Goal: Information Seeking & Learning: Learn about a topic

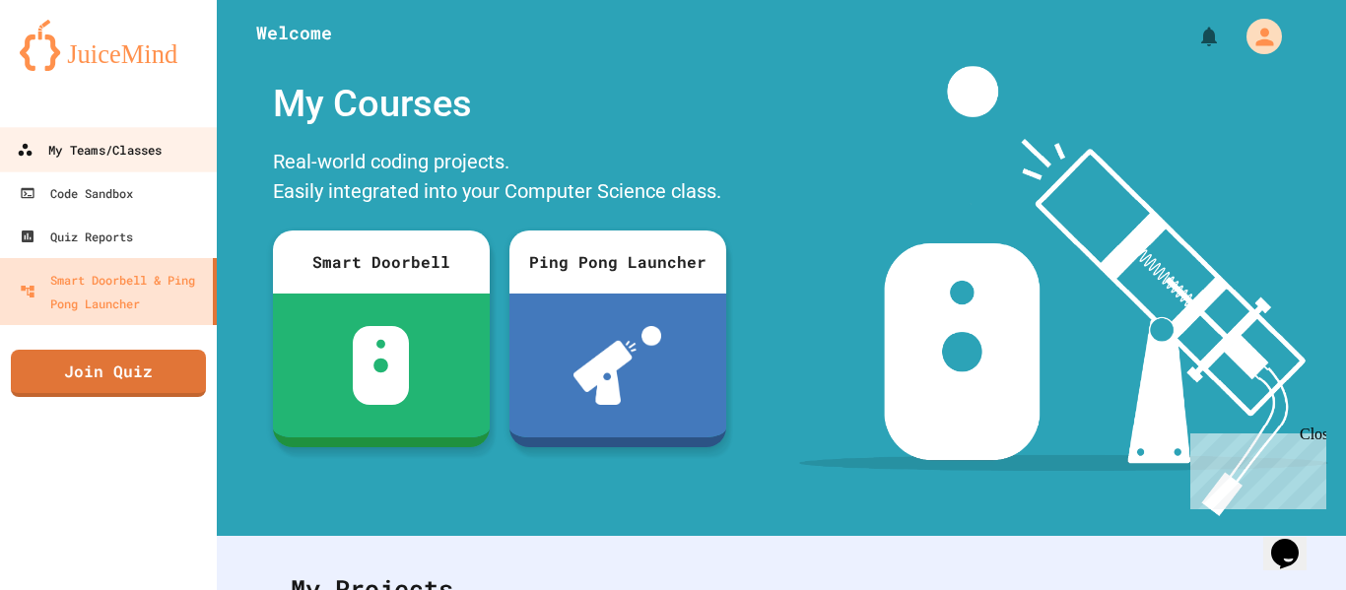
click at [150, 149] on div "My Teams/Classes" at bounding box center [89, 150] width 145 height 25
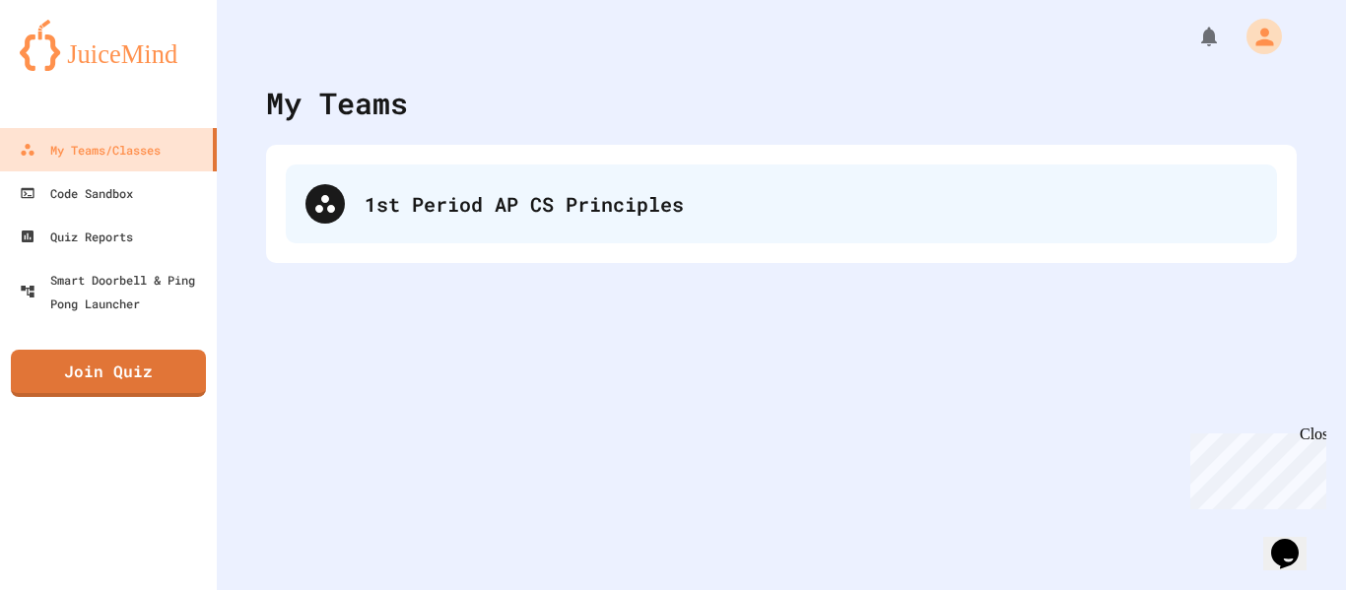
click at [437, 212] on div "1st Period AP CS Principles" at bounding box center [811, 204] width 893 height 30
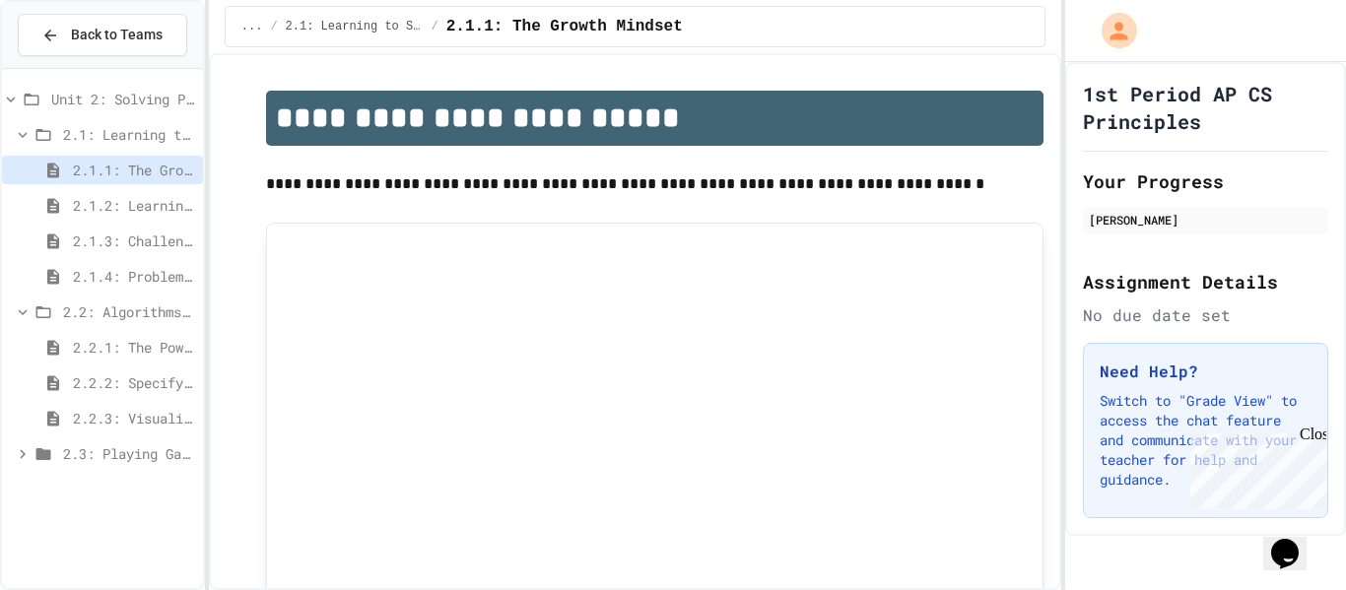
click at [124, 459] on span "2.3: Playing Games" at bounding box center [129, 453] width 132 height 21
click at [124, 490] on span "2.3.2: Problem Solving Reflection" at bounding box center [134, 489] width 122 height 21
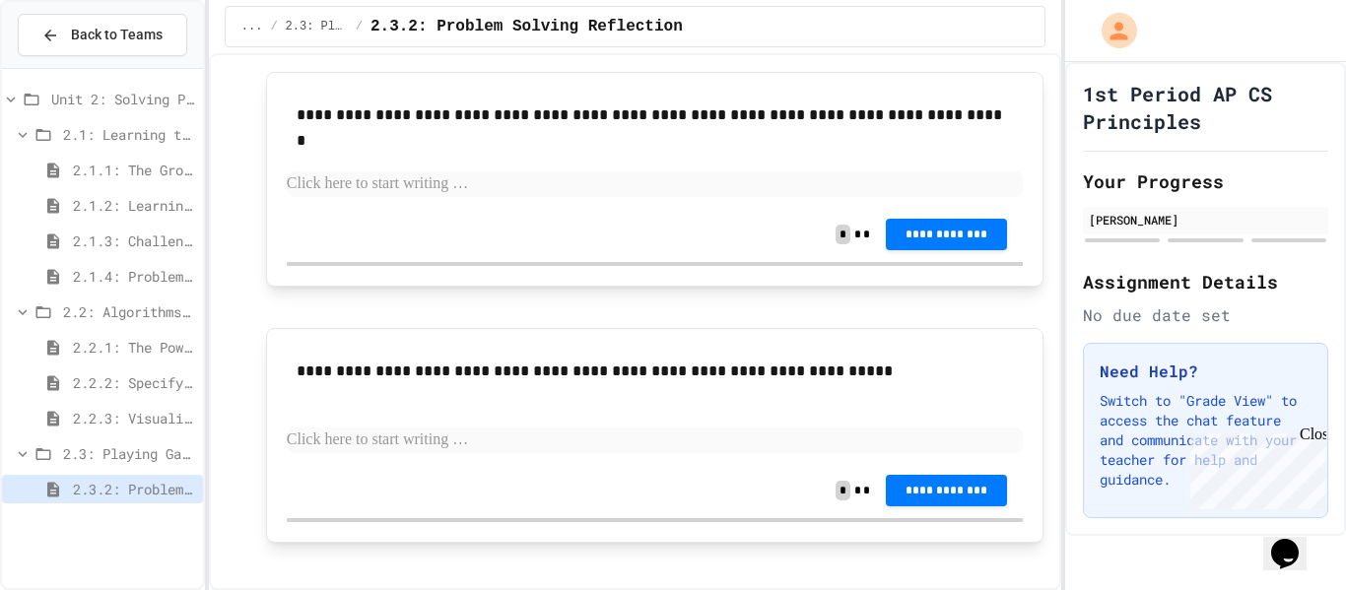
scroll to position [509, 0]
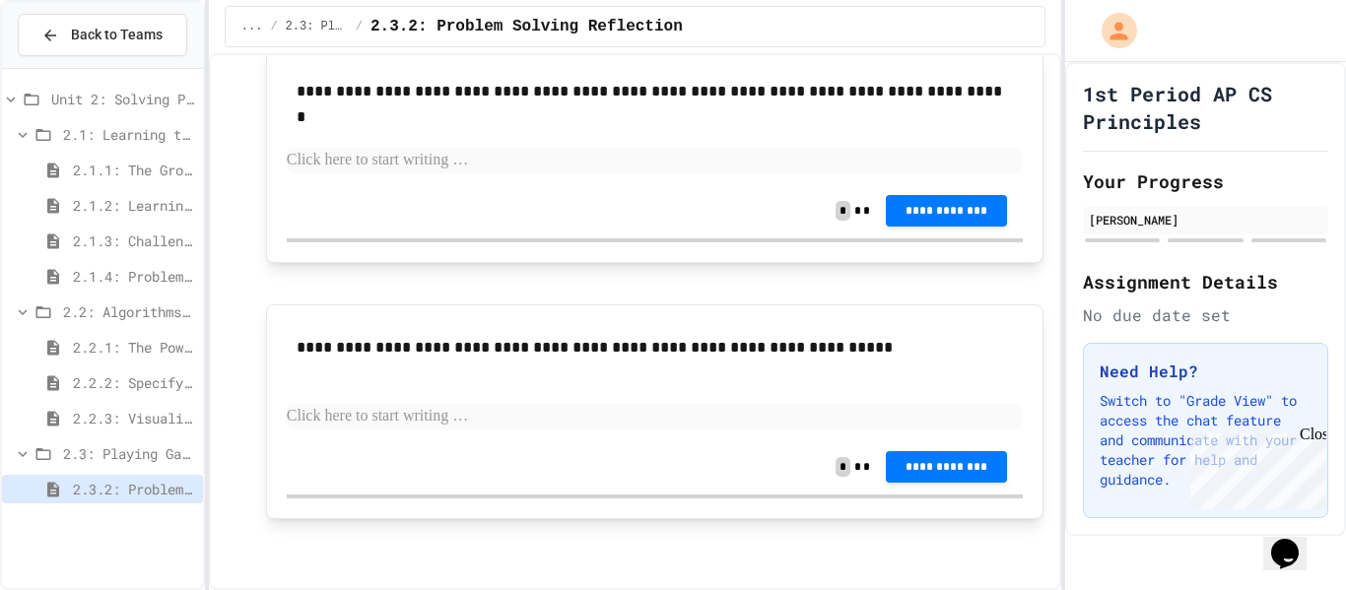
click at [176, 404] on div "2.2.3: Visualizing Logic with Flowcharts" at bounding box center [102, 418] width 201 height 29
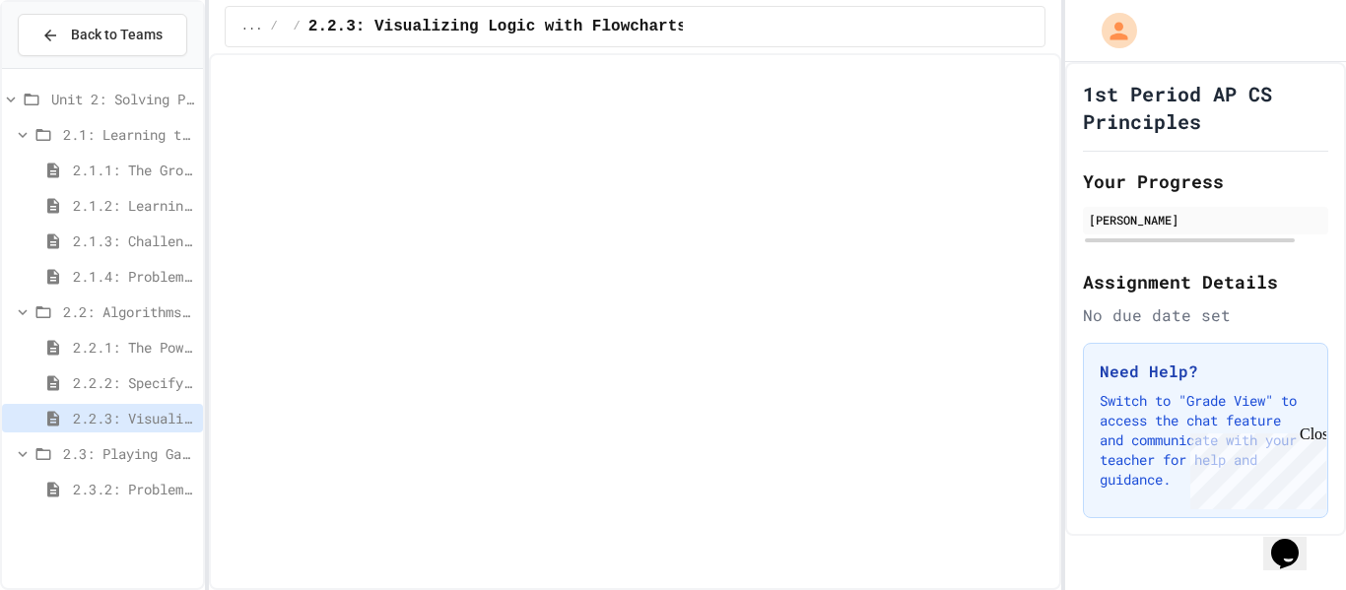
click at [168, 390] on span "2.2.2: Specifying Ideas with Pseudocode" at bounding box center [134, 383] width 122 height 21
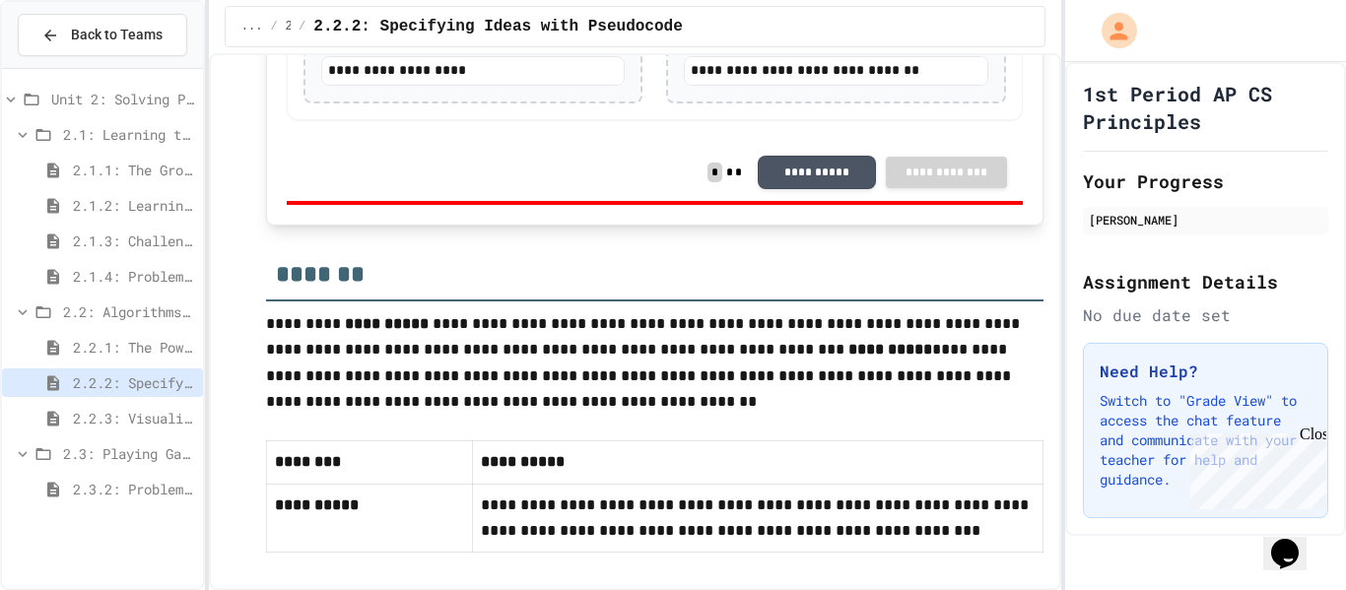
scroll to position [4178, 0]
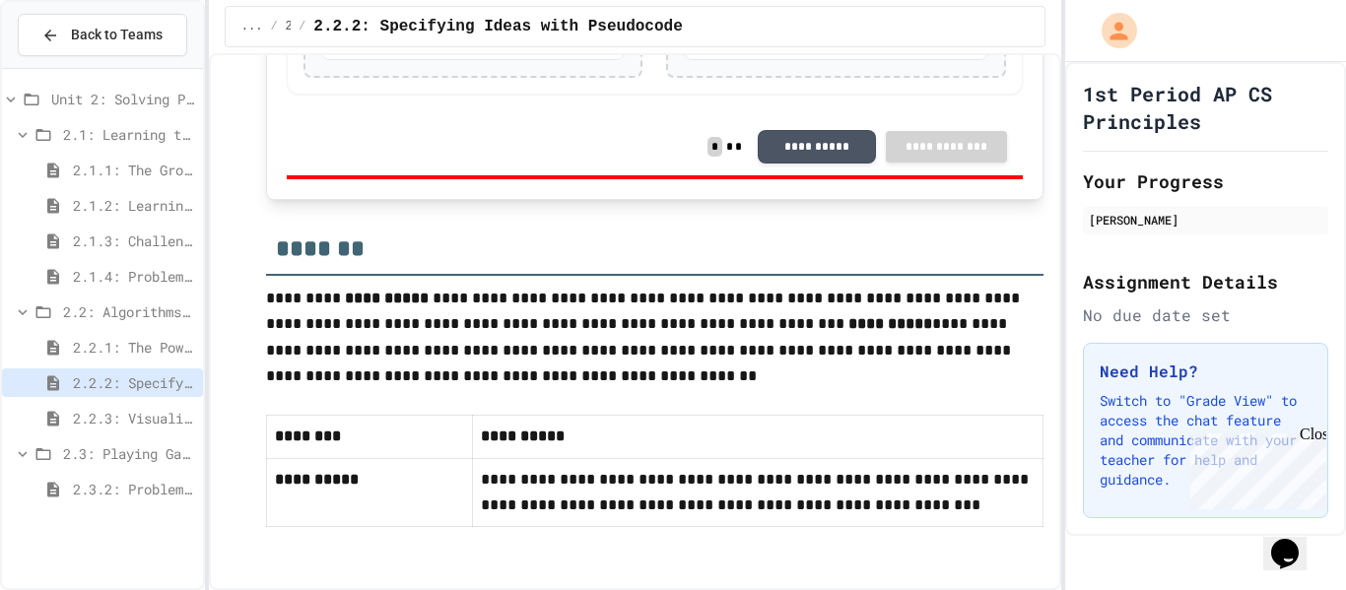
click at [132, 427] on span "2.2.3: Visualizing Logic with Flowcharts" at bounding box center [134, 418] width 122 height 21
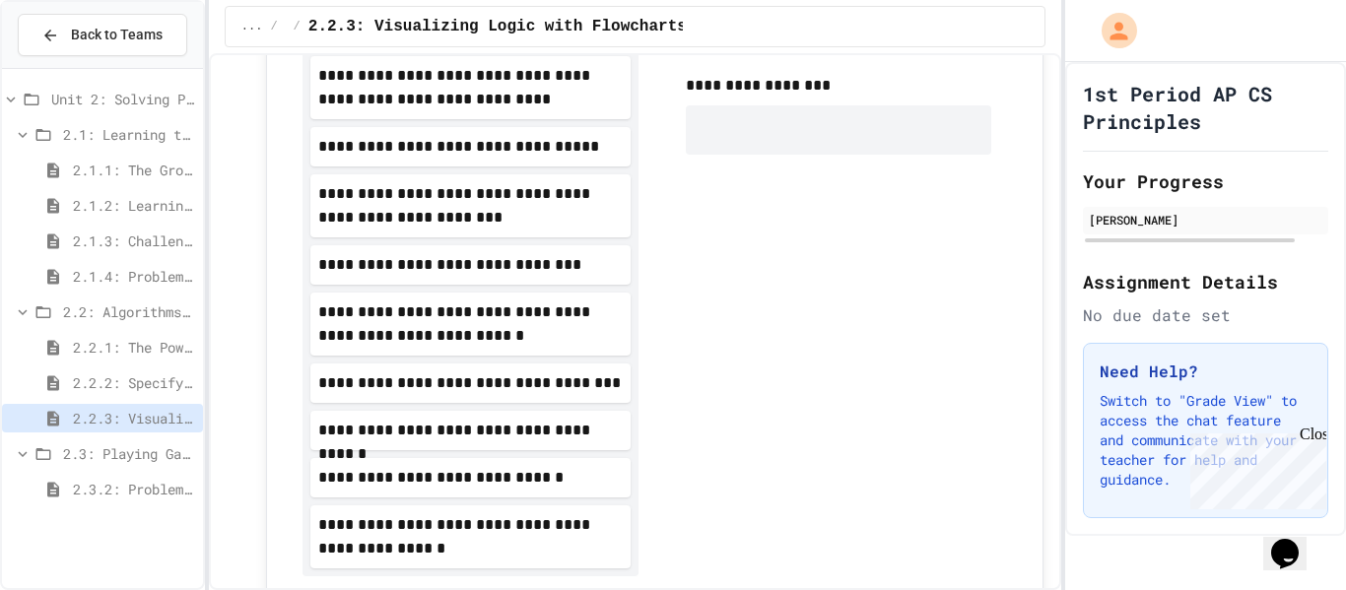
scroll to position [878, 0]
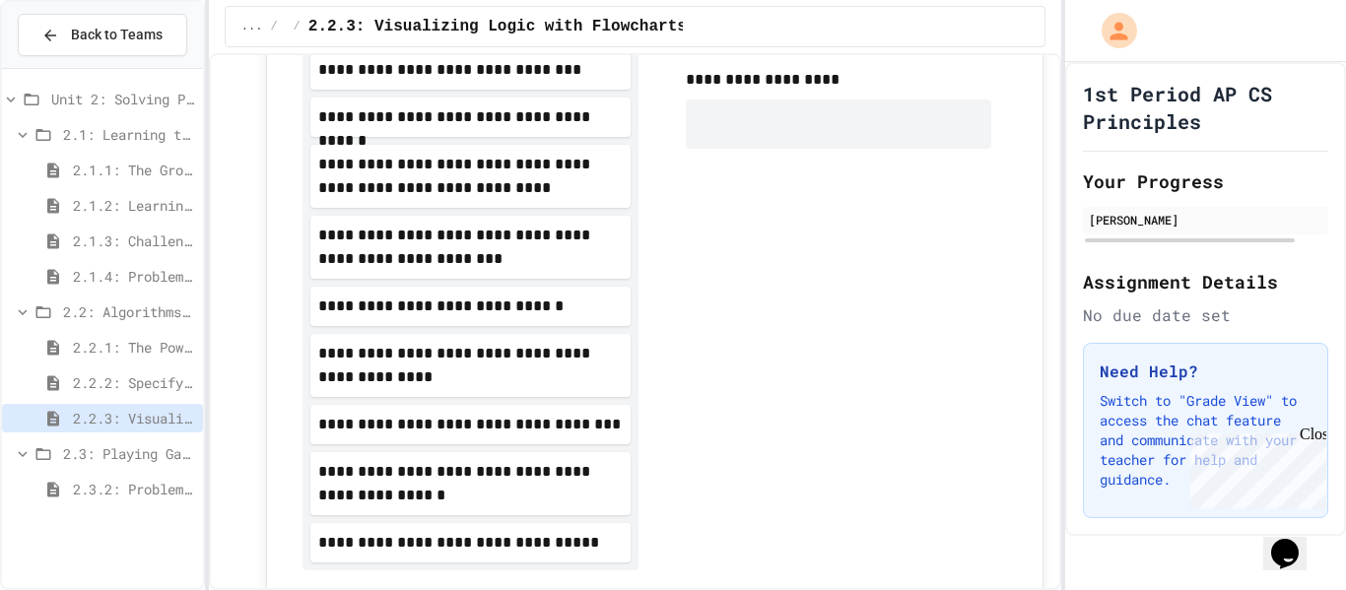
click at [149, 508] on div "2.3.2: Problem Solving Reflection" at bounding box center [102, 492] width 201 height 35
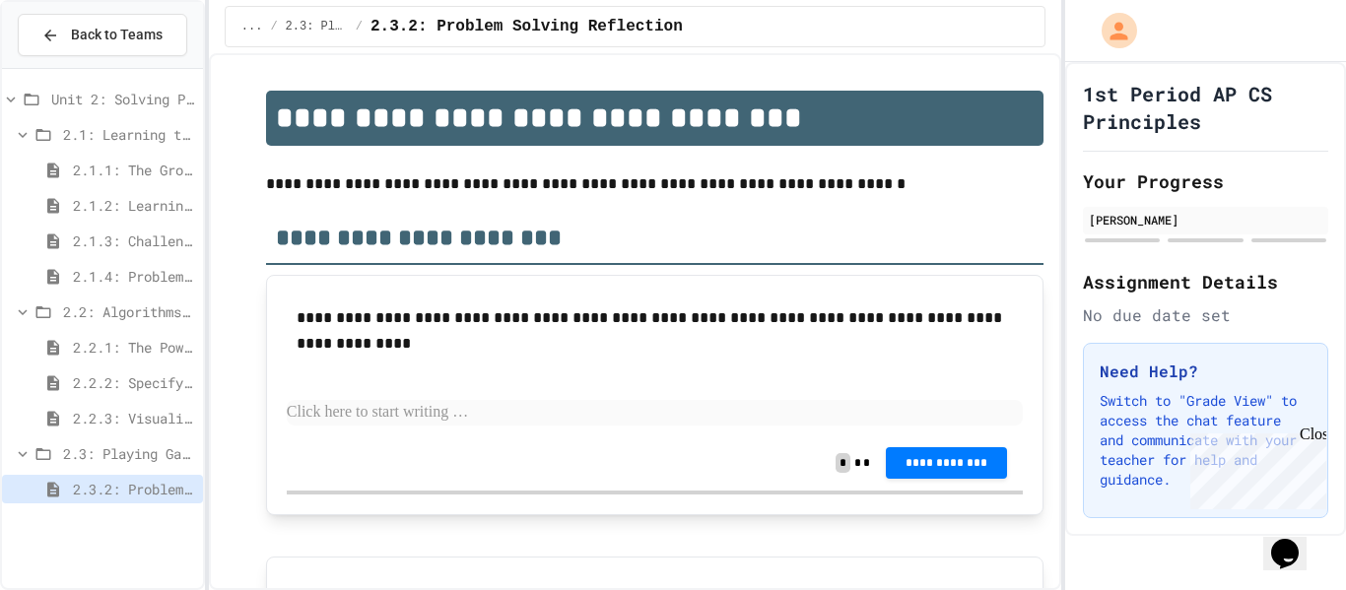
click at [495, 404] on p at bounding box center [655, 413] width 736 height 26
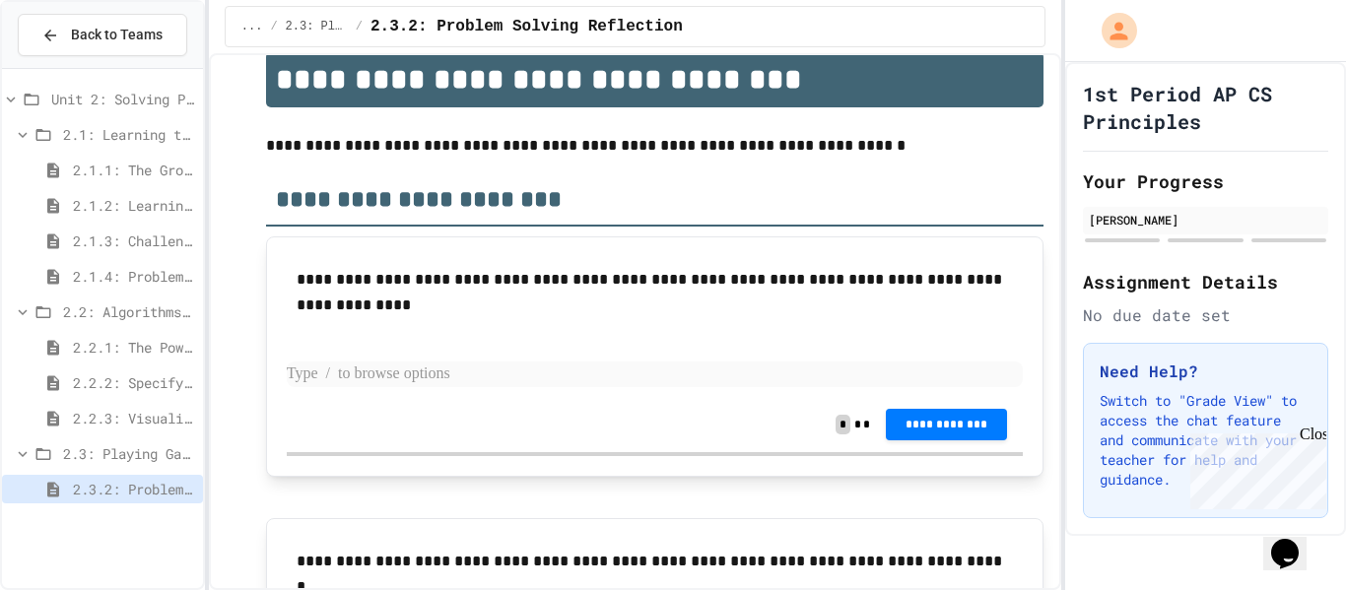
scroll to position [41, 0]
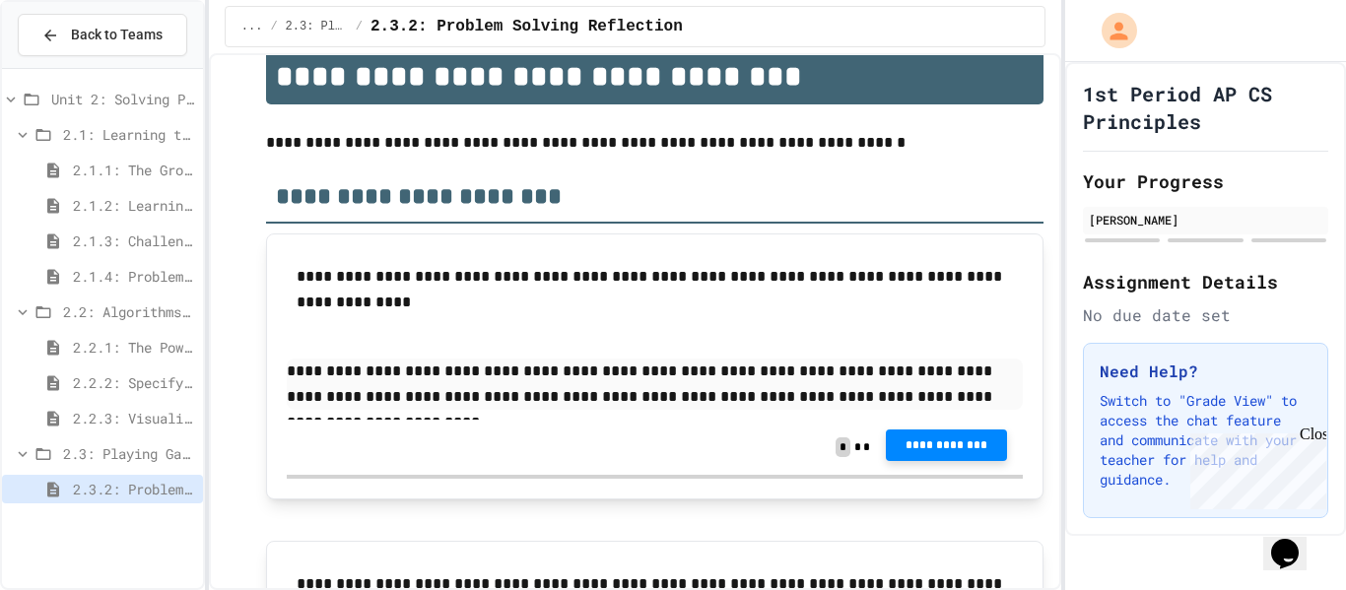
click at [940, 447] on span "**********" at bounding box center [947, 446] width 90 height 16
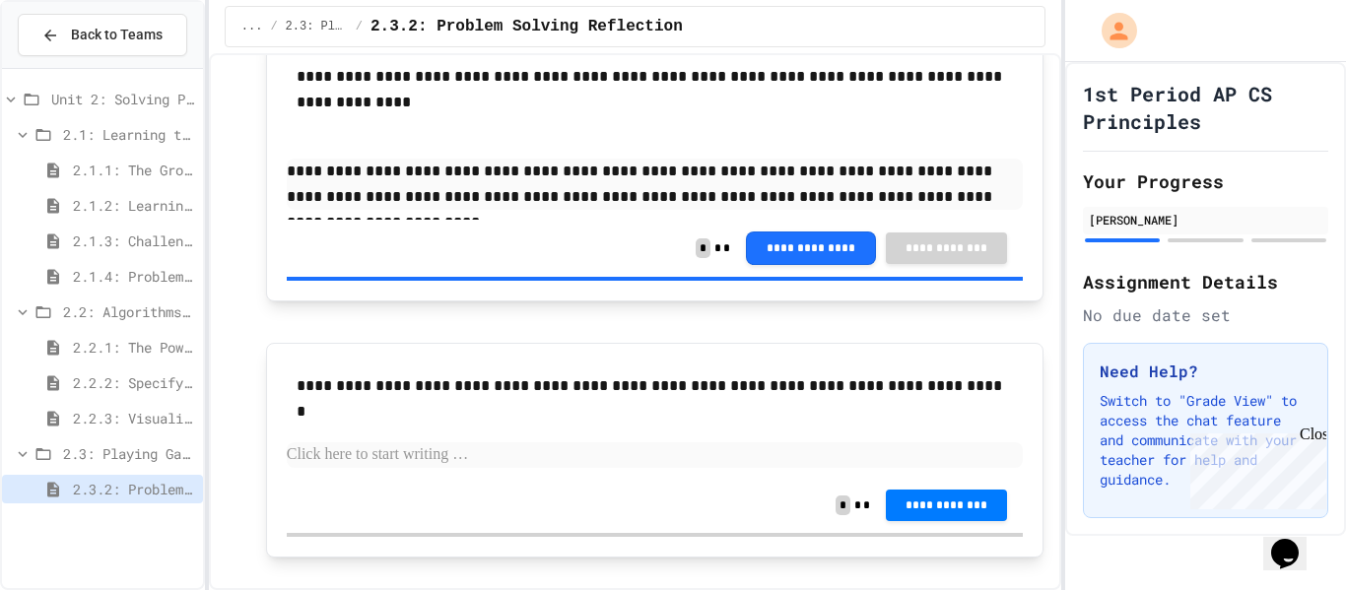
scroll to position [247, 0]
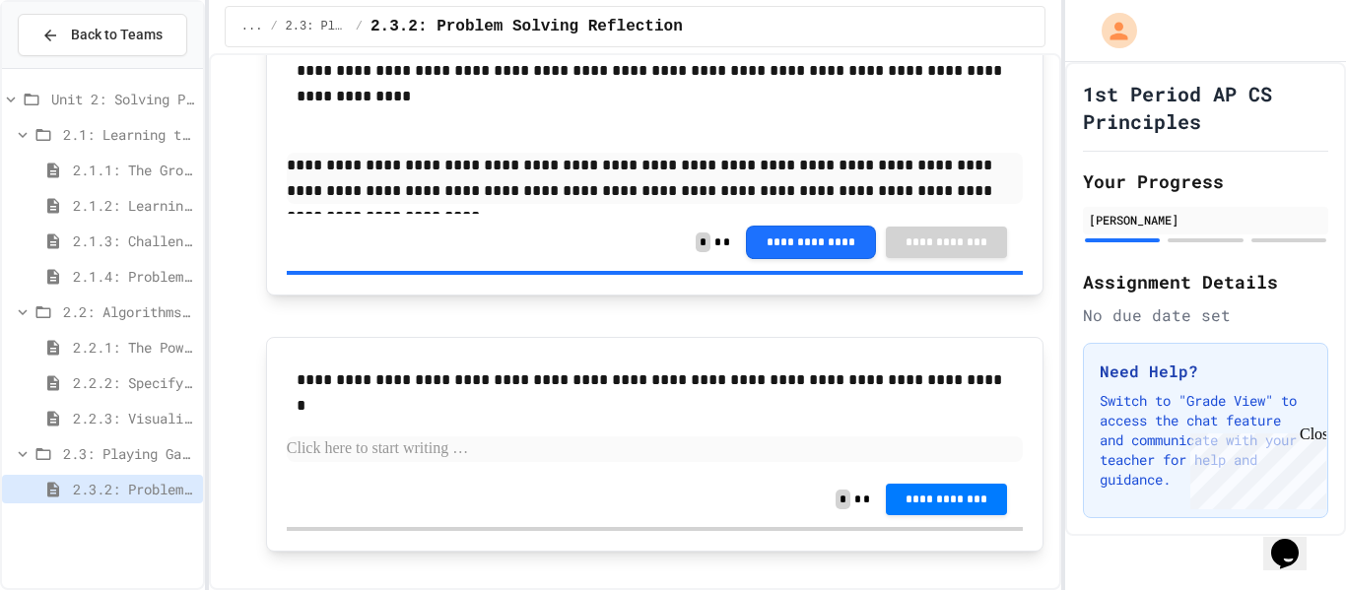
click at [522, 455] on p at bounding box center [655, 450] width 736 height 26
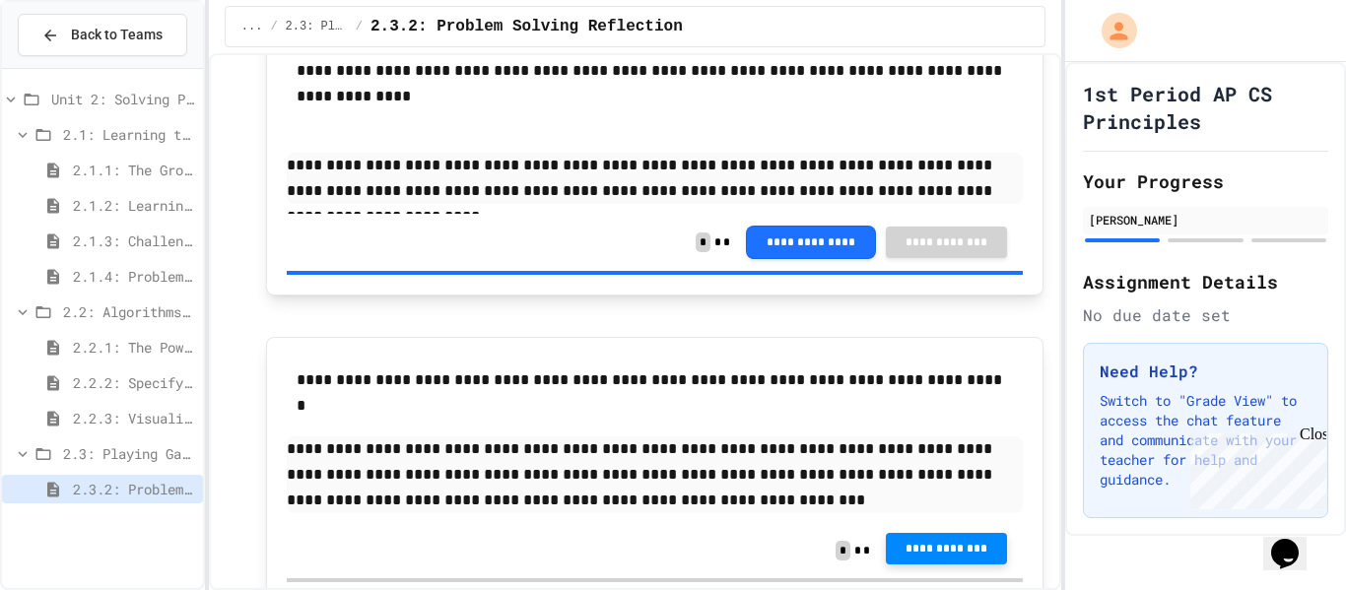
click at [987, 545] on span "**********" at bounding box center [947, 549] width 90 height 16
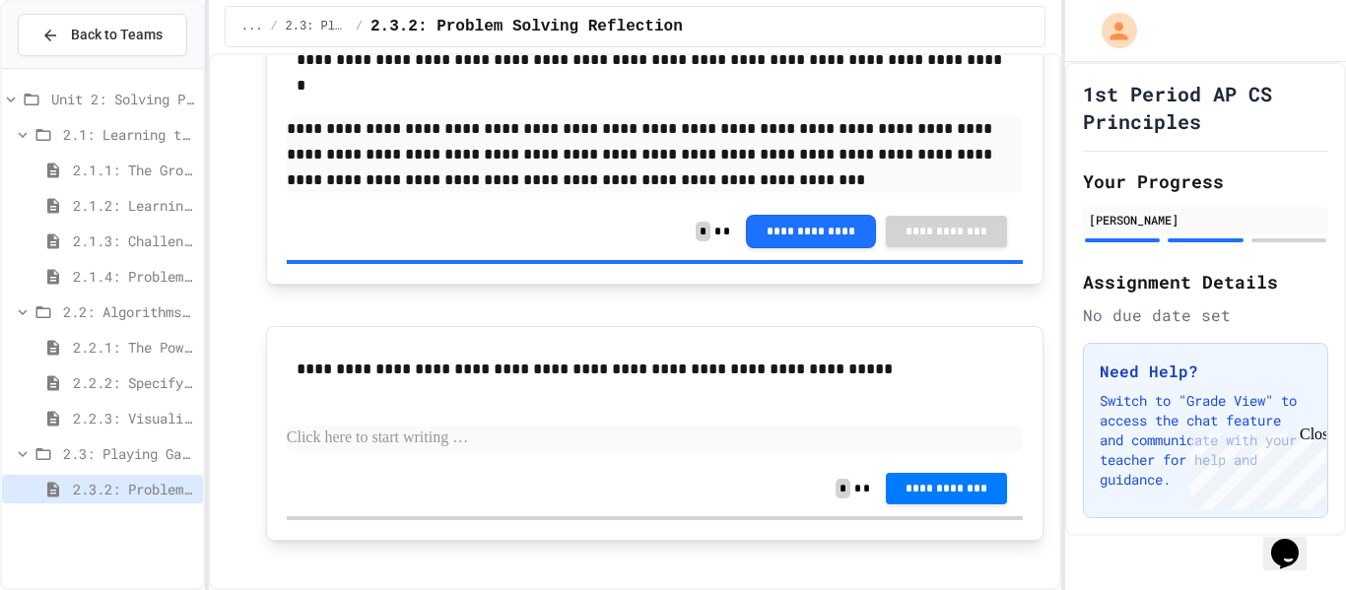
scroll to position [589, 0]
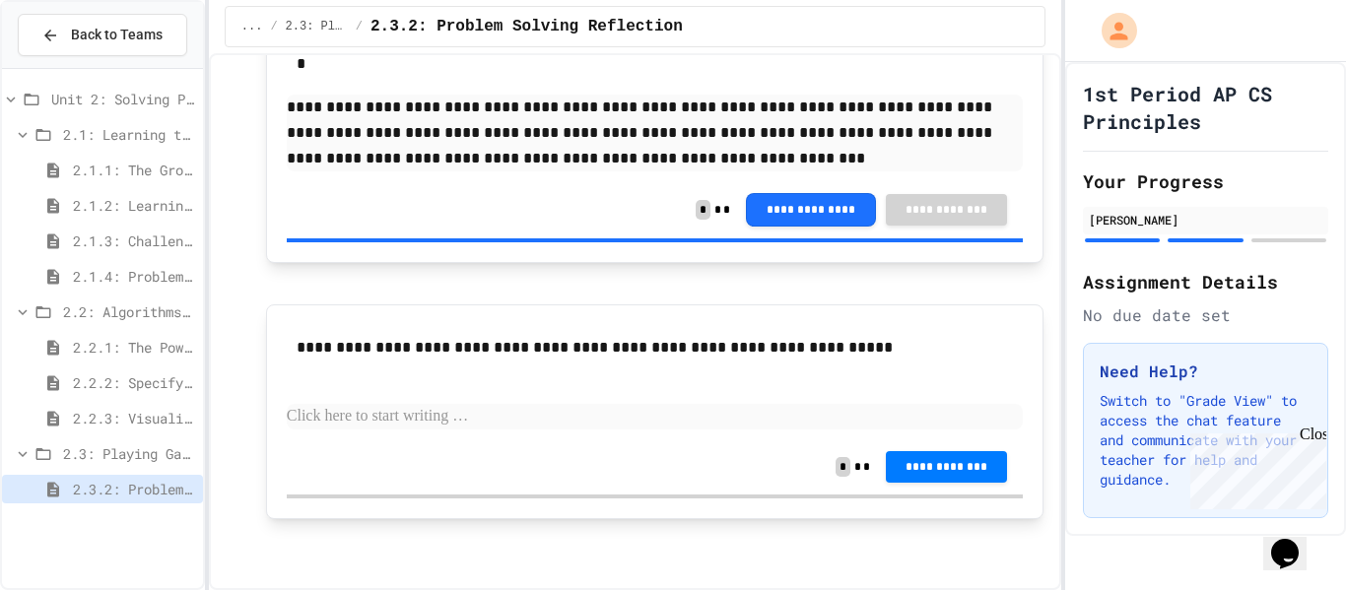
click at [487, 420] on p at bounding box center [655, 417] width 736 height 26
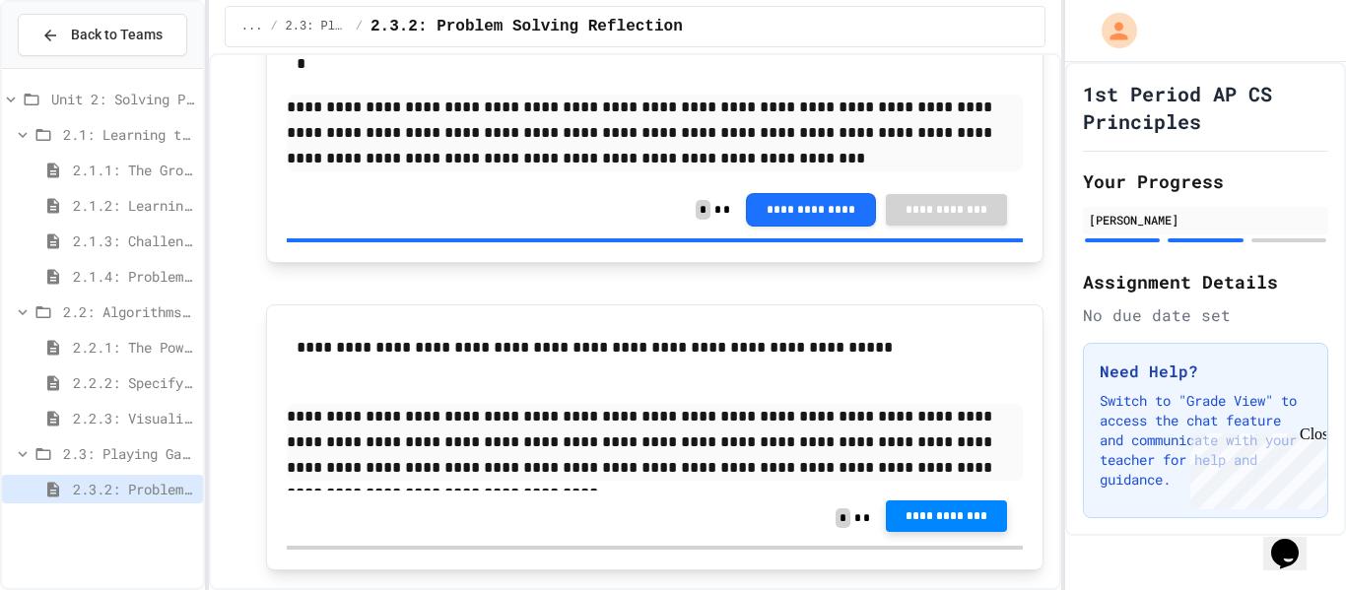
click at [932, 509] on span "**********" at bounding box center [947, 517] width 90 height 16
